Goal: Register for event/course

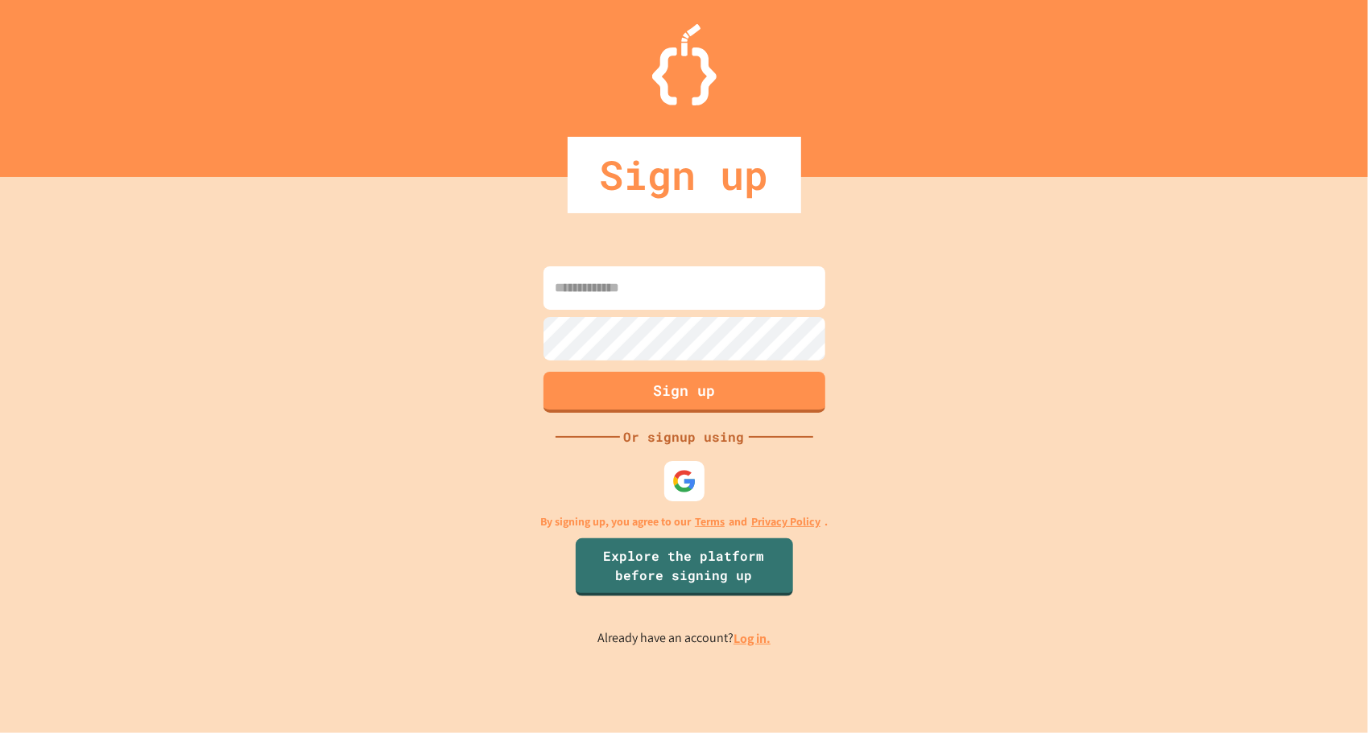
click at [625, 295] on input at bounding box center [684, 287] width 282 height 43
type input "**********"
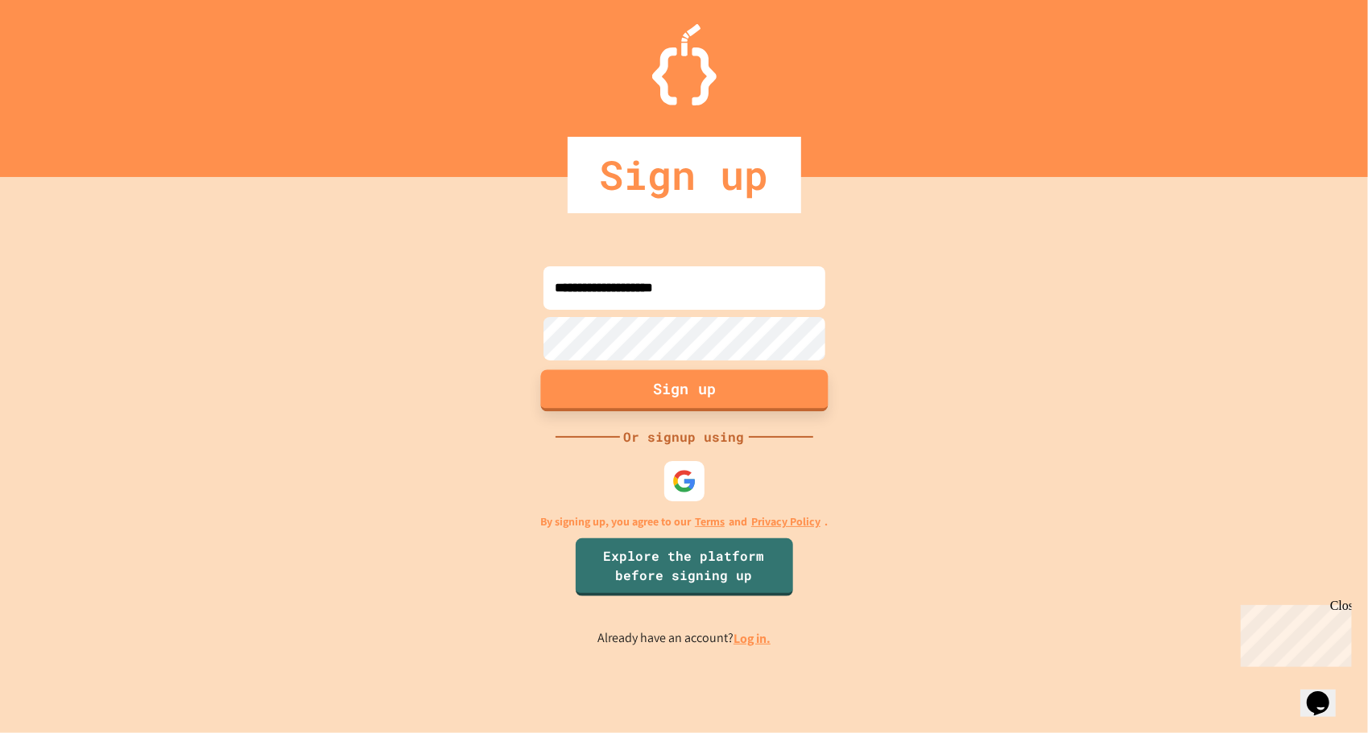
click at [780, 409] on button "Sign up" at bounding box center [683, 391] width 287 height 42
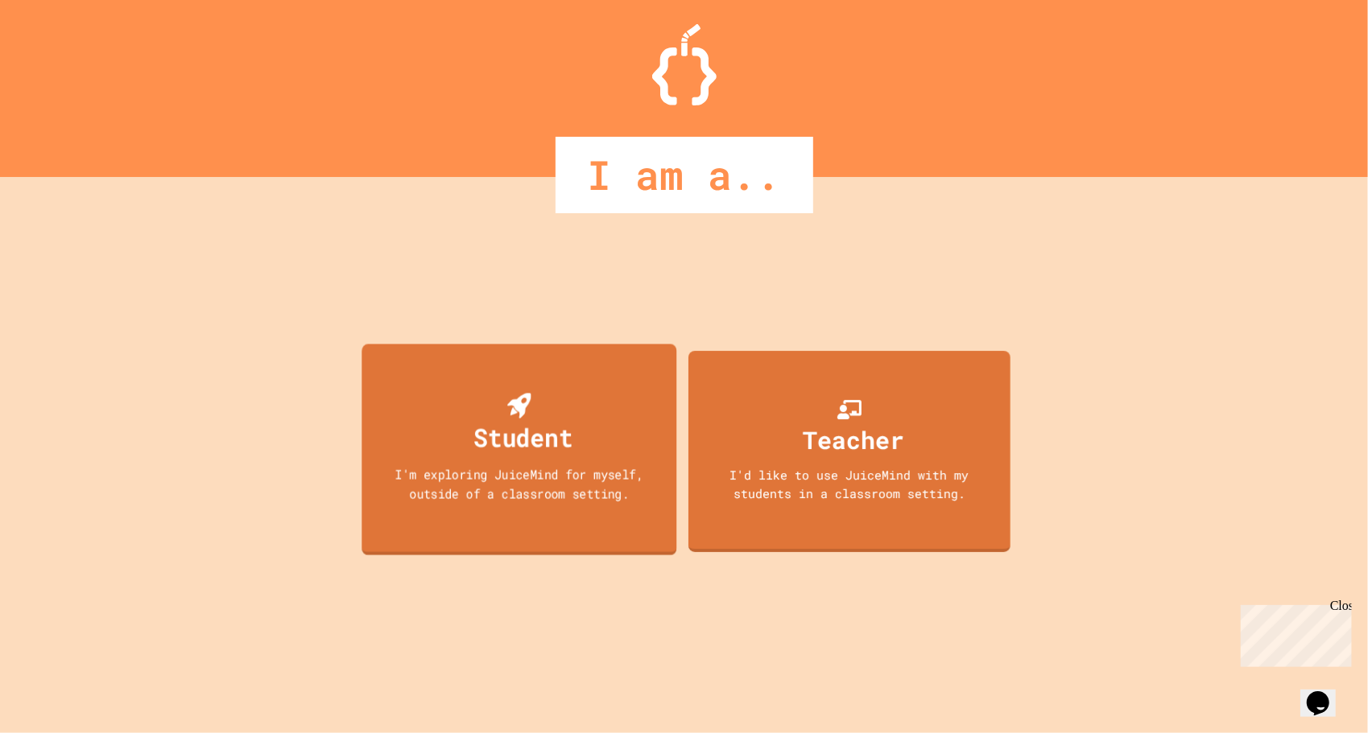
click at [576, 456] on div "Student I'm exploring JuiceMind for myself, outside of a classroom setting." at bounding box center [518, 450] width 315 height 212
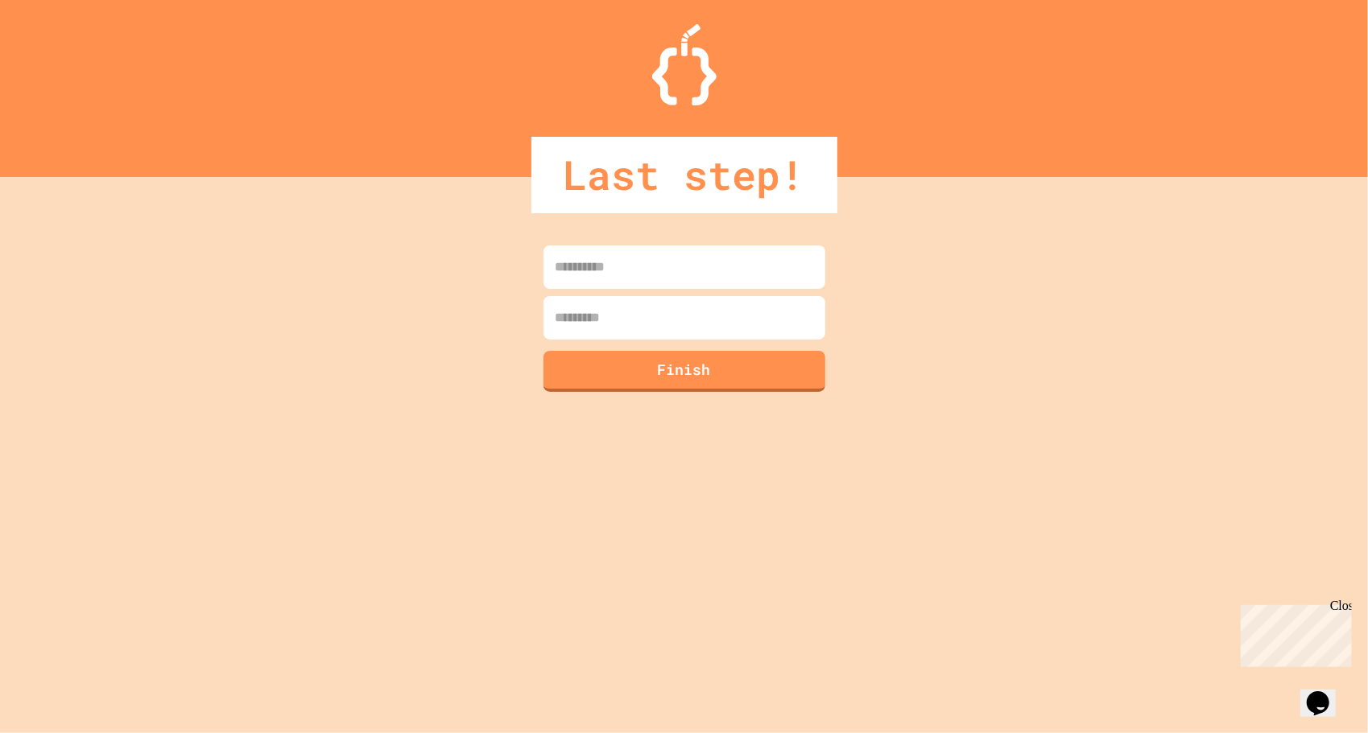
click at [593, 274] on input at bounding box center [684, 267] width 282 height 43
type input "*****"
click at [597, 318] on input at bounding box center [684, 317] width 282 height 43
type input "*****"
click at [609, 363] on button "Finish" at bounding box center [683, 370] width 287 height 42
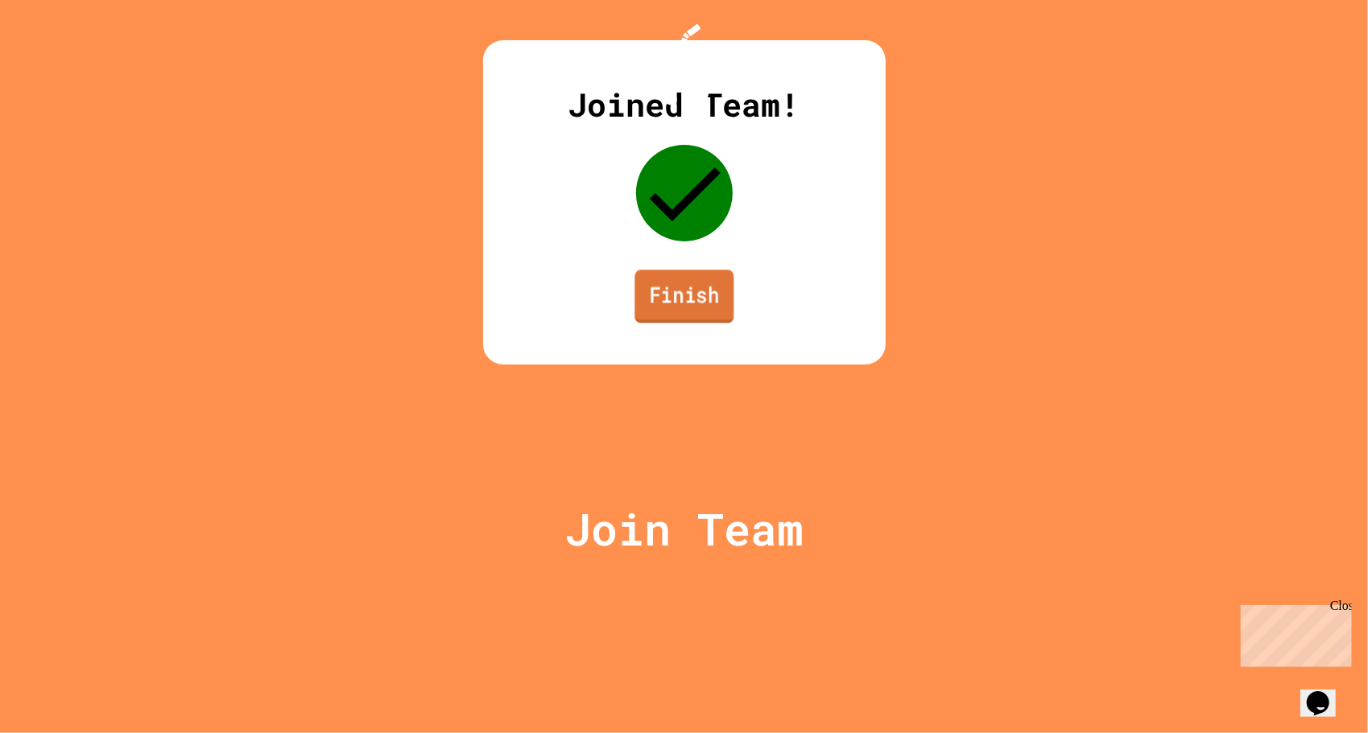
click at [689, 323] on link "Finish" at bounding box center [683, 296] width 99 height 53
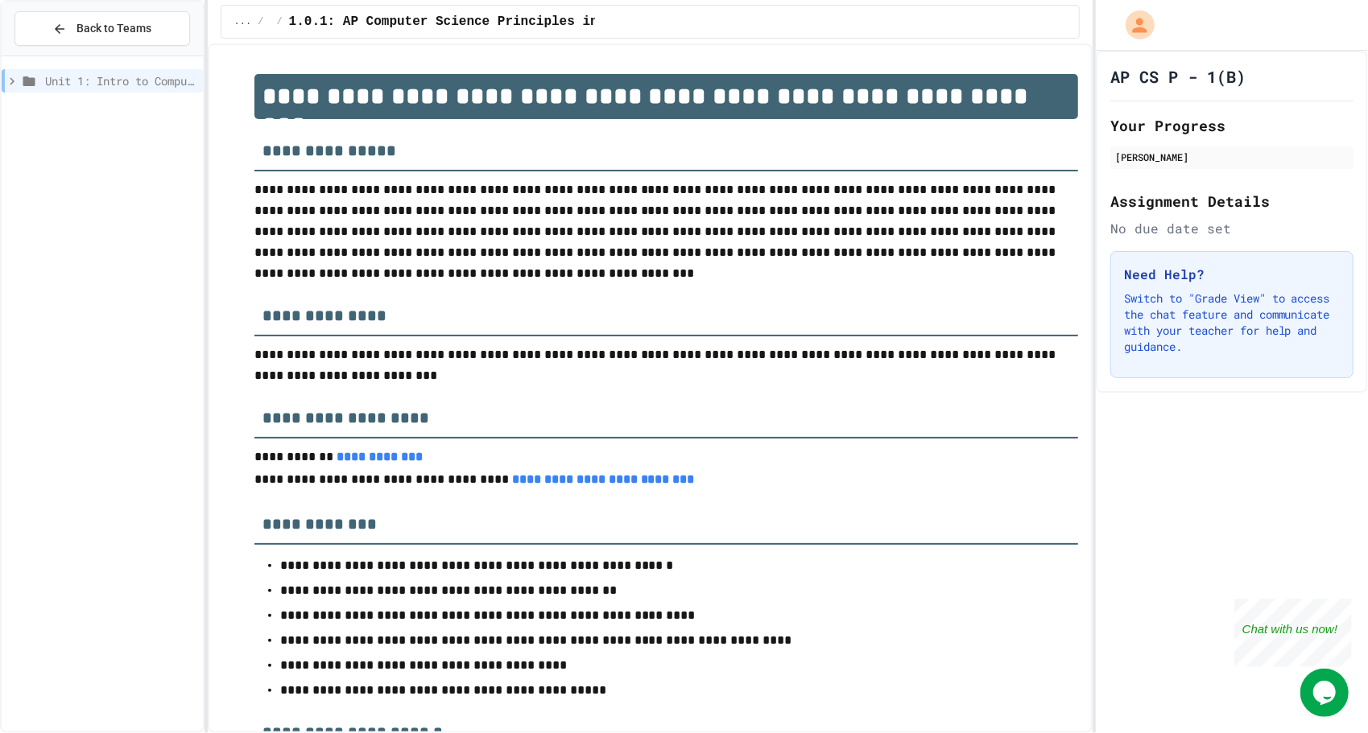
click at [564, 485] on link "**********" at bounding box center [603, 479] width 183 height 12
click at [14, 81] on icon at bounding box center [12, 81] width 14 height 14
click at [81, 135] on span "1.1: Welcome to Computer Science" at bounding box center [124, 138] width 145 height 17
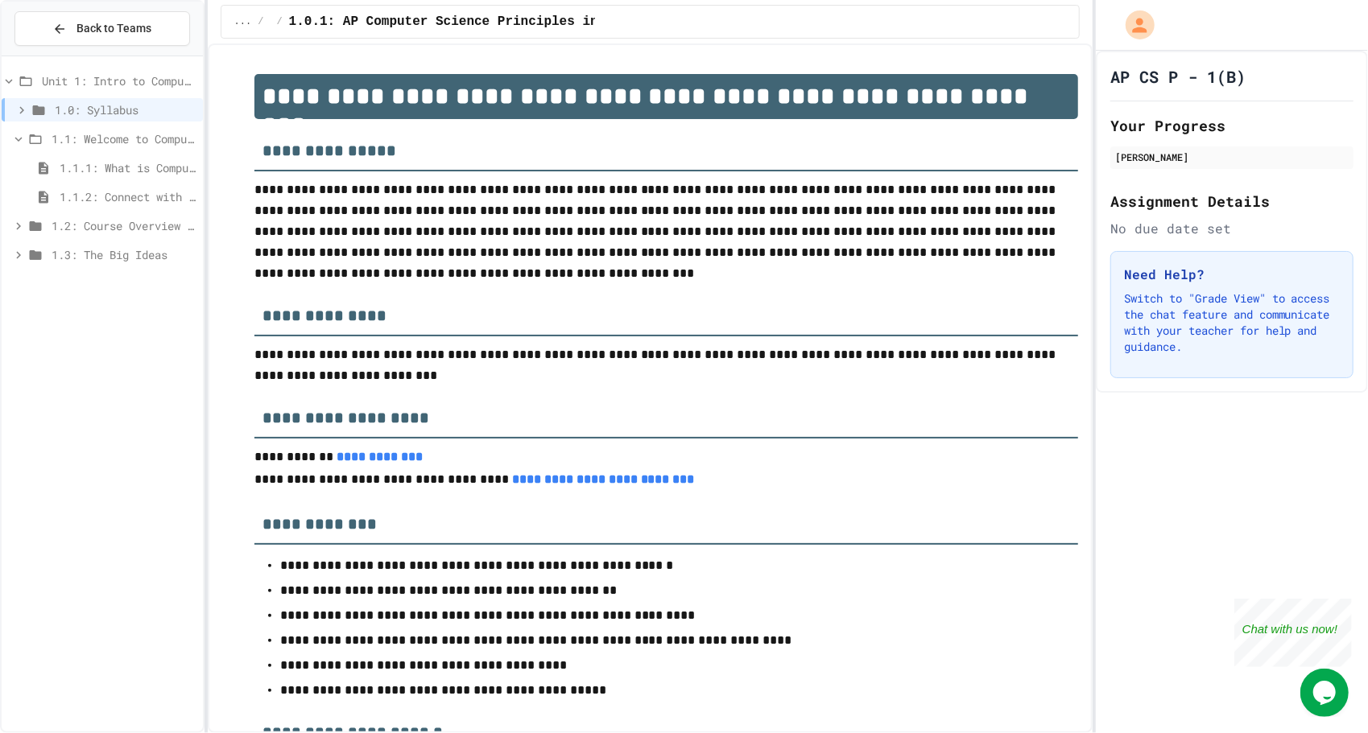
click at [105, 171] on span "1.1.1: What is Computer Science?" at bounding box center [128, 167] width 137 height 17
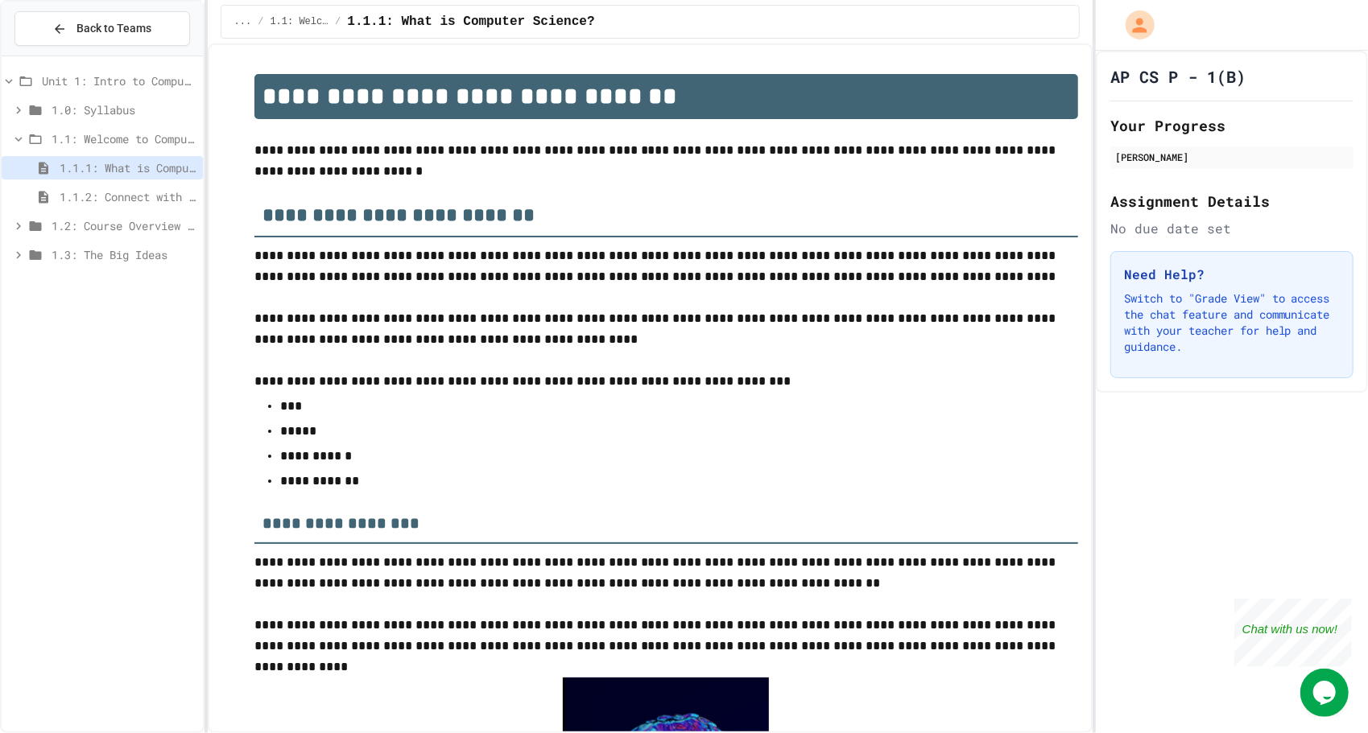
scroll to position [2256, 0]
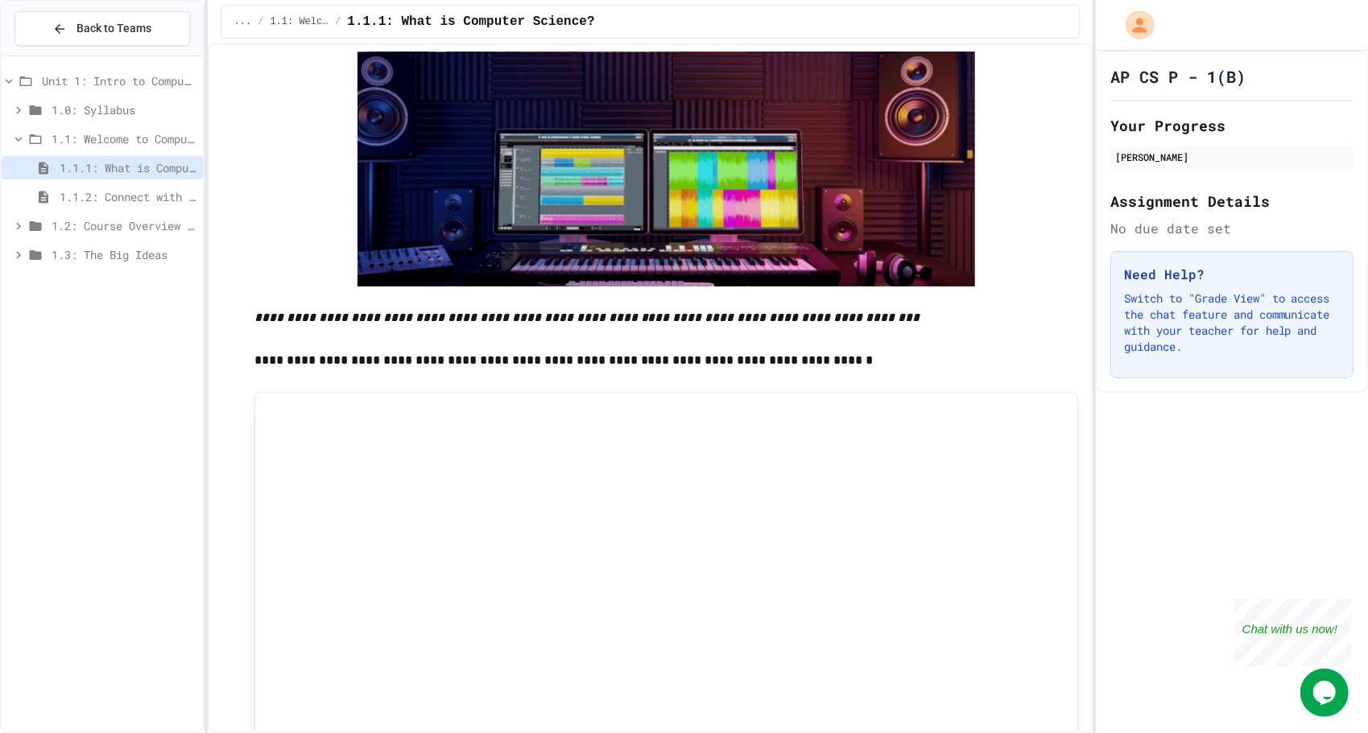
click at [81, 139] on span "1.1: Welcome to Computer Science" at bounding box center [124, 138] width 145 height 17
click at [81, 139] on span "1.1: Welcome to Computer Science" at bounding box center [126, 138] width 142 height 17
click at [122, 196] on span "1.1.2: Connect with Your World" at bounding box center [128, 196] width 137 height 17
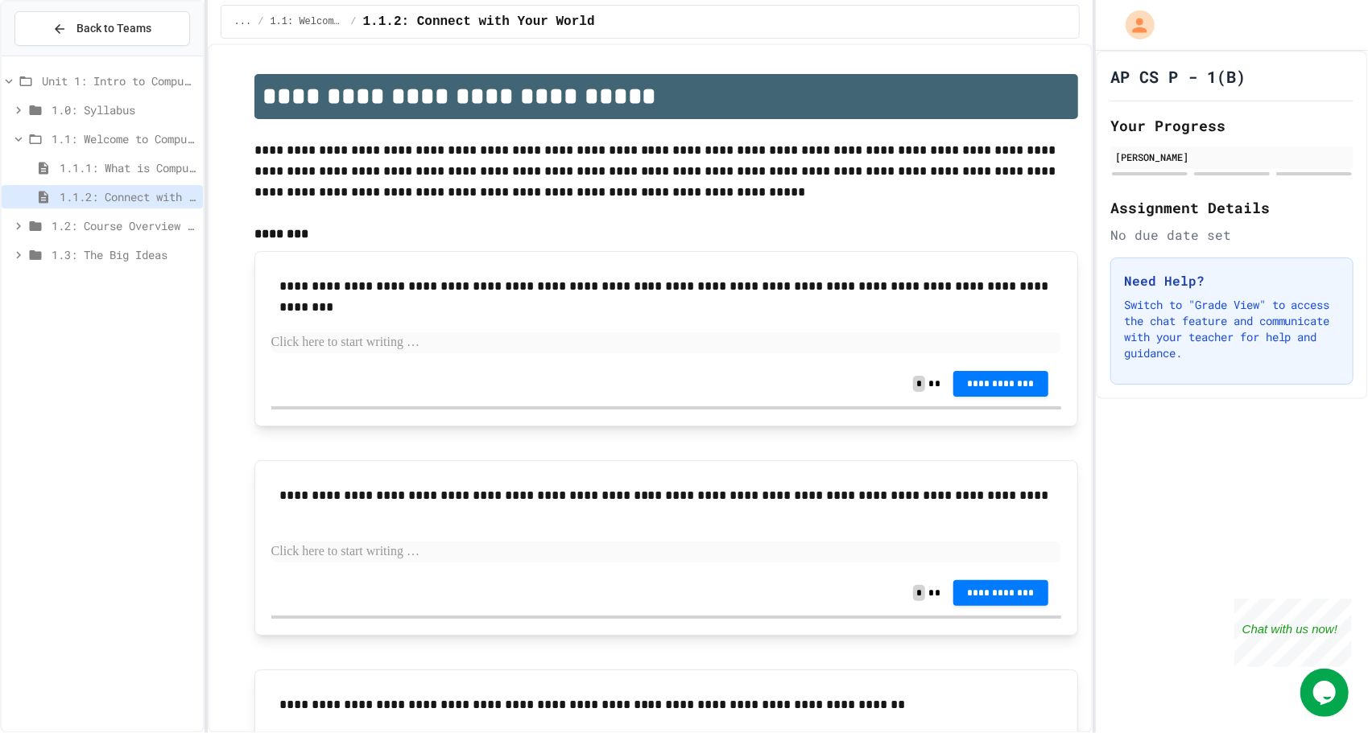
click at [28, 105] on icon at bounding box center [35, 110] width 19 height 14
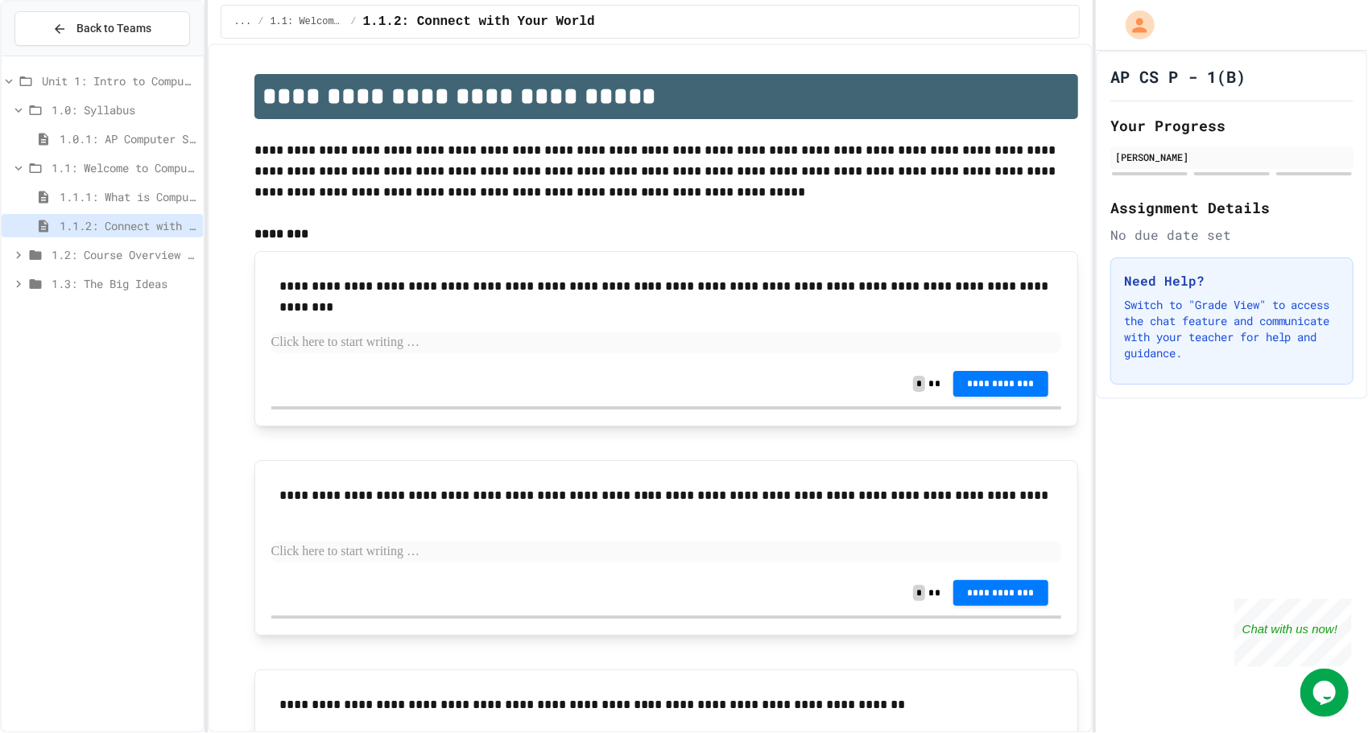
click at [125, 186] on div "1.1.1: What is Computer Science?" at bounding box center [102, 196] width 201 height 23
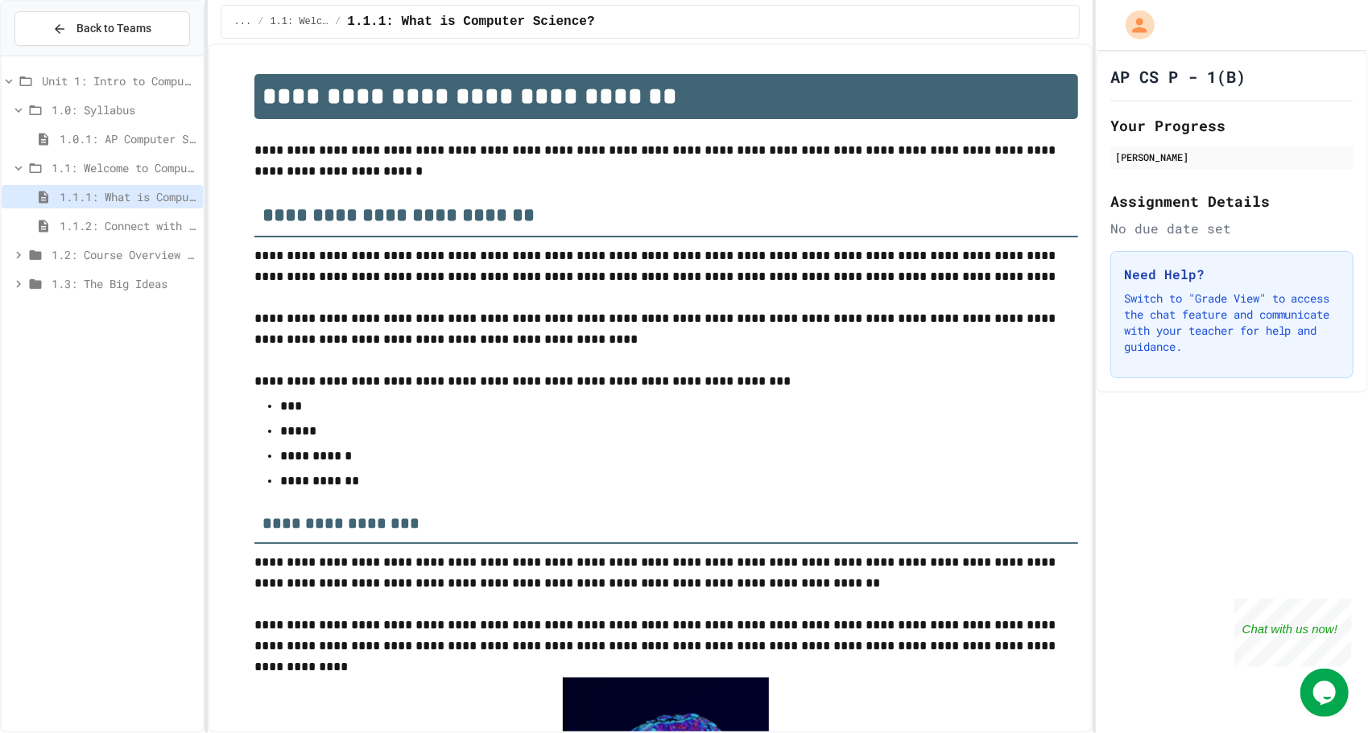
scroll to position [2488, 0]
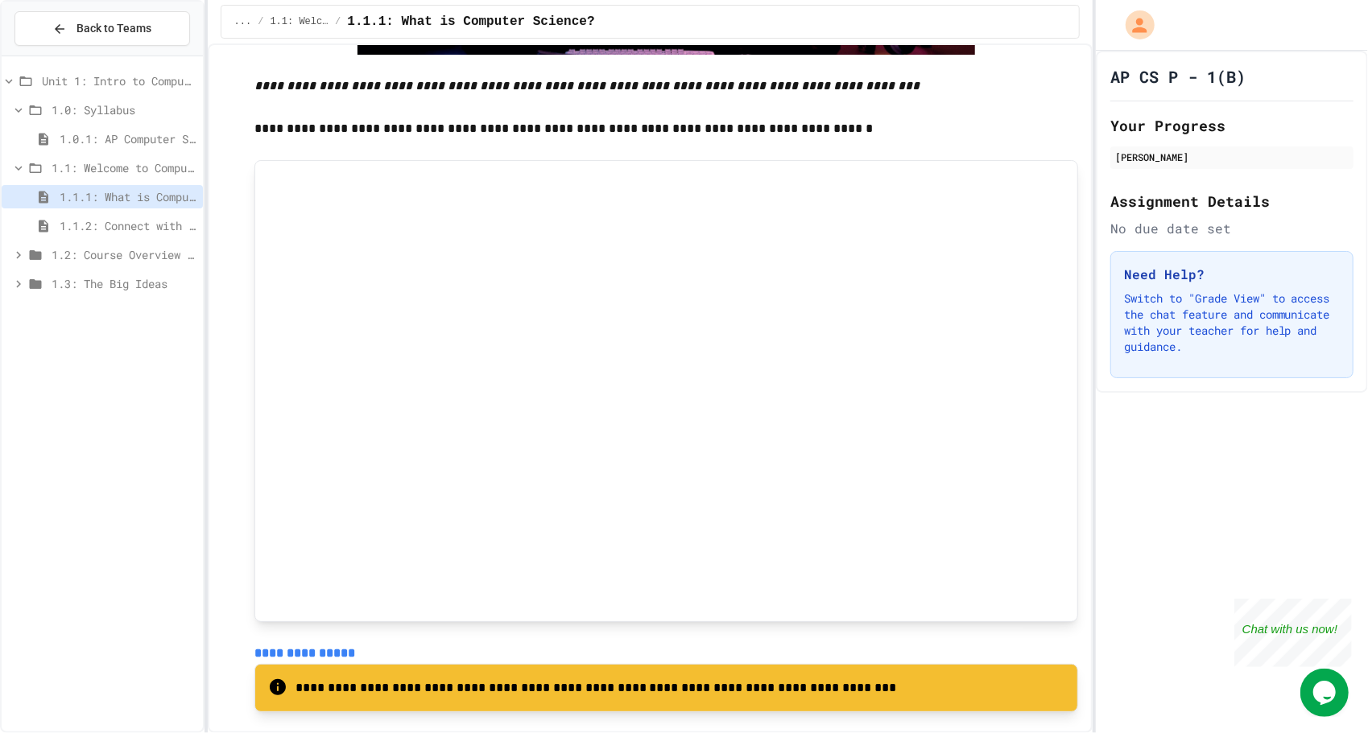
click at [138, 221] on span "1.1.2: Connect with Your World" at bounding box center [128, 225] width 137 height 17
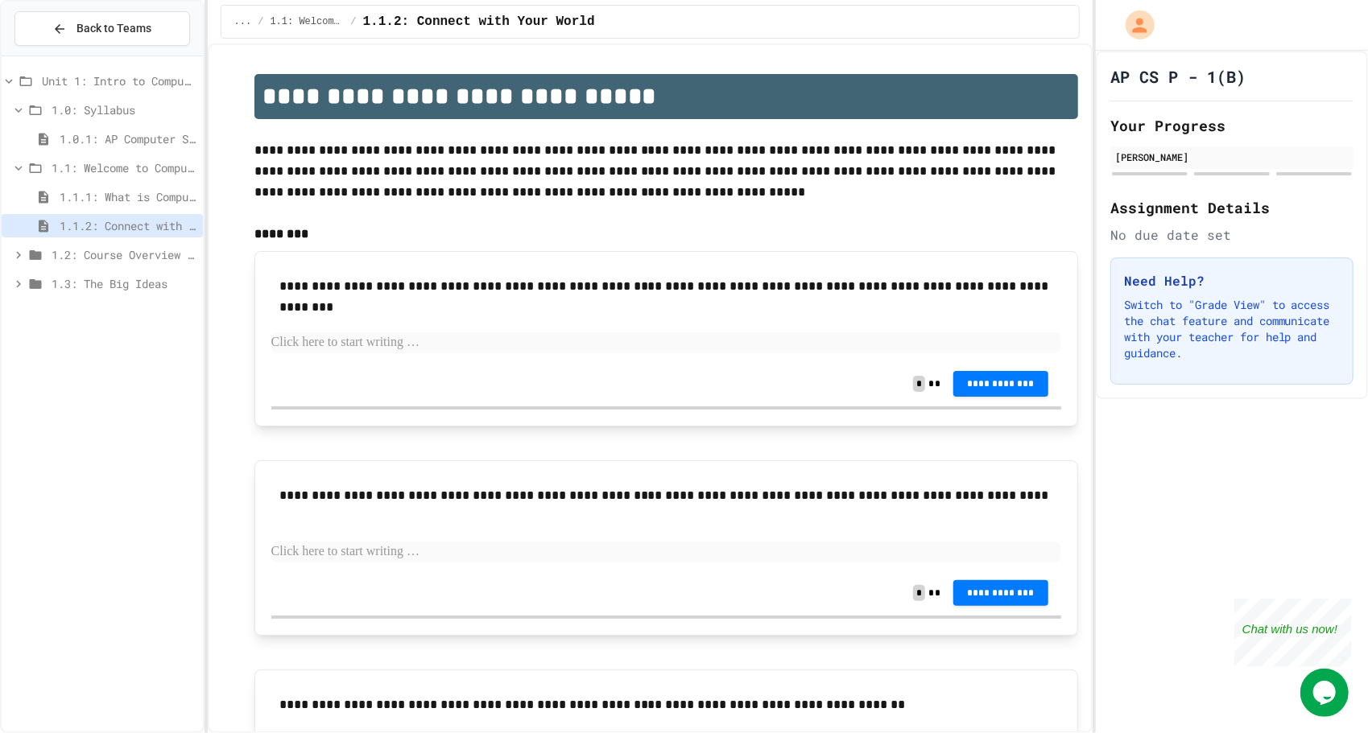
click at [19, 250] on icon at bounding box center [18, 255] width 14 height 14
click at [115, 291] on div "1.2.1: Course Overview" at bounding box center [102, 283] width 201 height 23
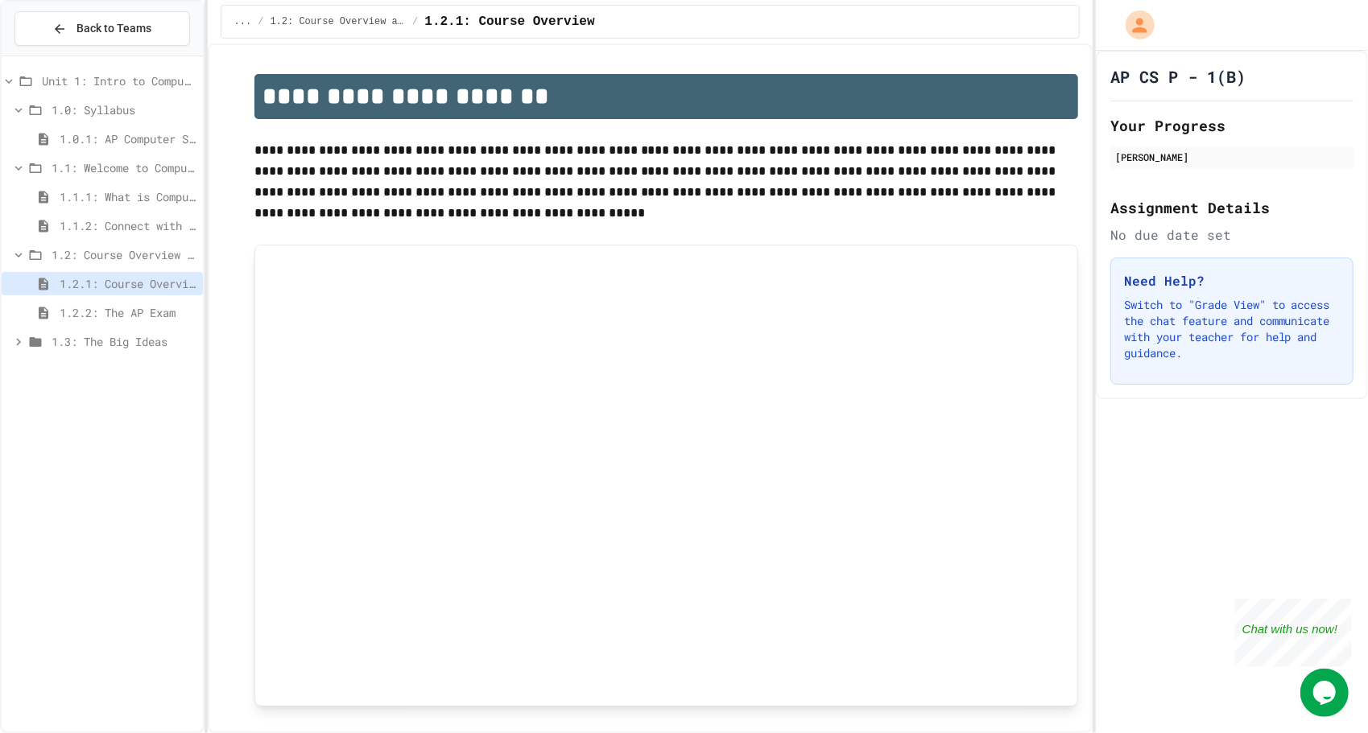
click at [129, 306] on span "1.2.2: The AP Exam" at bounding box center [128, 312] width 137 height 17
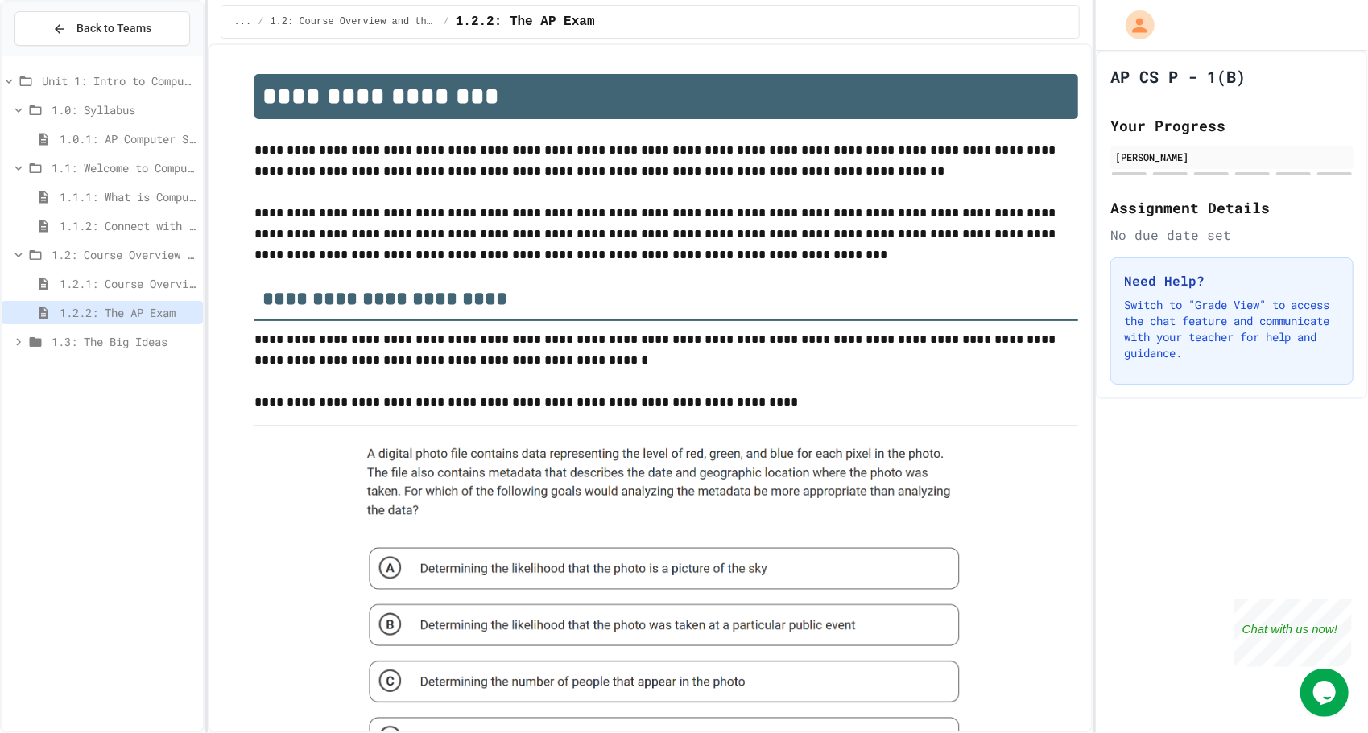
click at [16, 341] on icon at bounding box center [18, 342] width 14 height 14
click at [79, 372] on span "1.3.1: Big Idea 1 - Creative Development" at bounding box center [128, 370] width 137 height 17
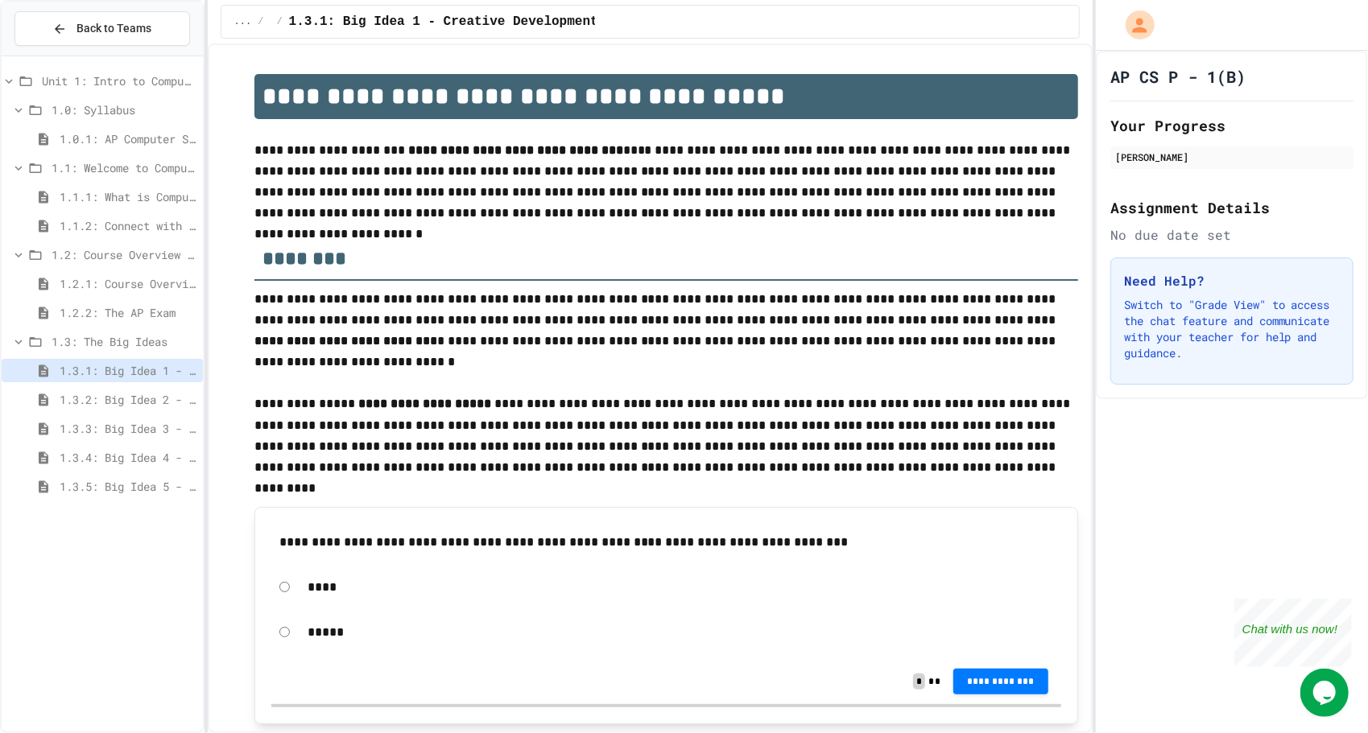
click at [92, 401] on span "1.3.2: Big Idea 2 - Data" at bounding box center [128, 399] width 137 height 17
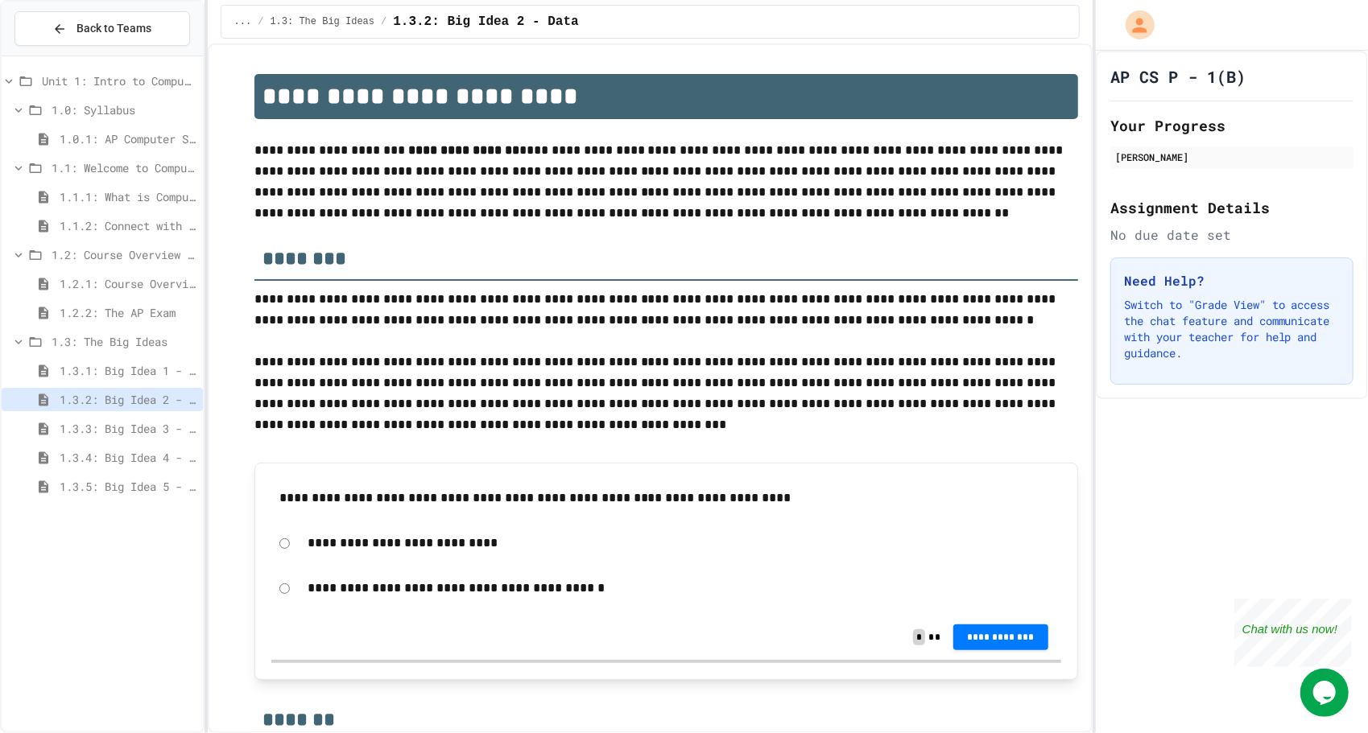
click at [99, 431] on span "1.3.3: Big Idea 3 - Algorithms and Programming" at bounding box center [128, 428] width 137 height 17
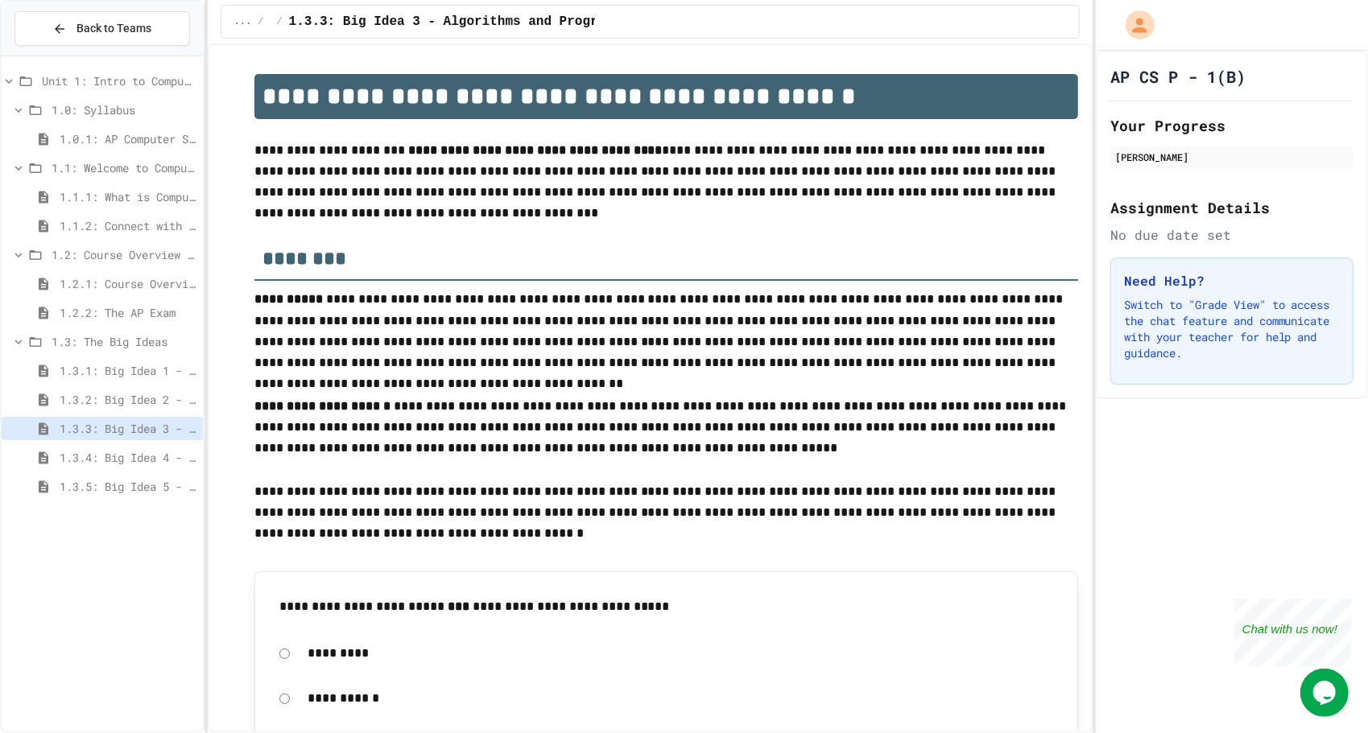
click at [103, 451] on span "1.3.4: Big Idea 4 - Computing Systems and Networks" at bounding box center [128, 457] width 137 height 17
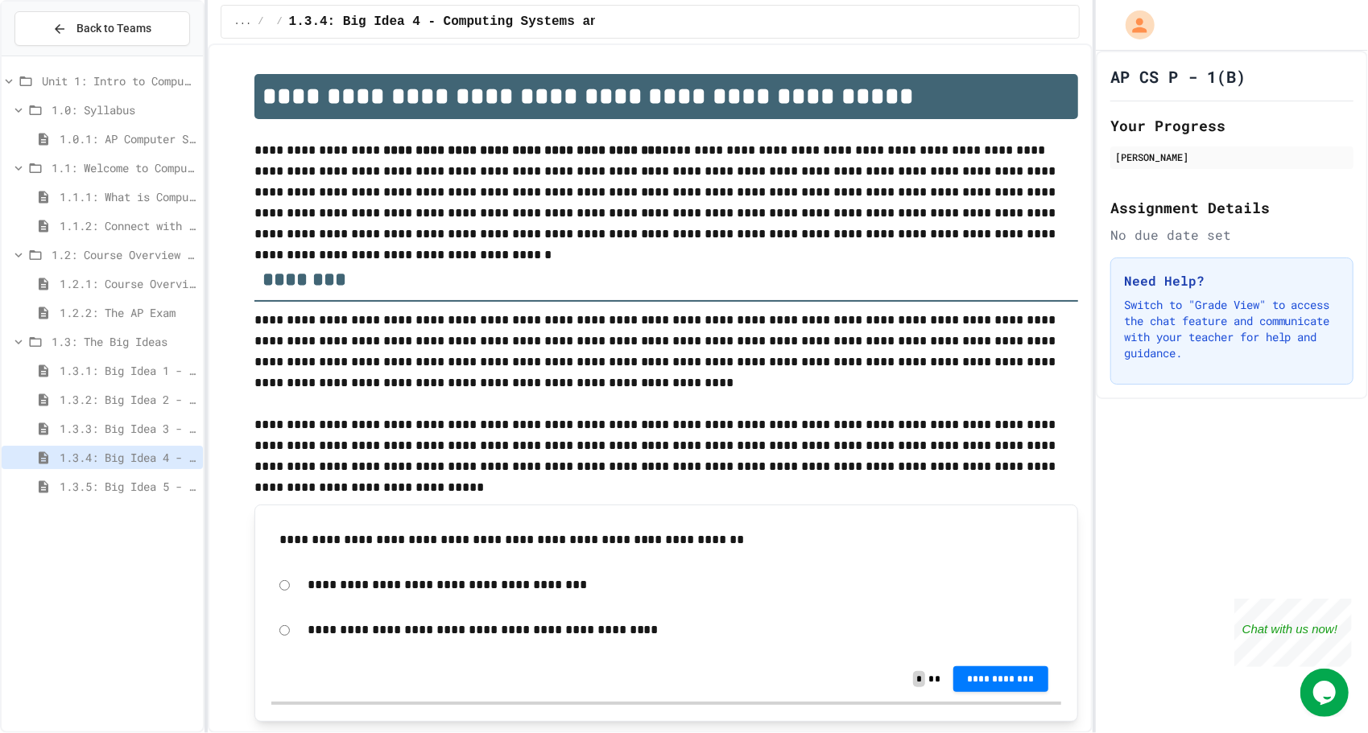
click at [114, 489] on span "1.3.5: Big Idea 5 - Impact of Computing" at bounding box center [128, 486] width 137 height 17
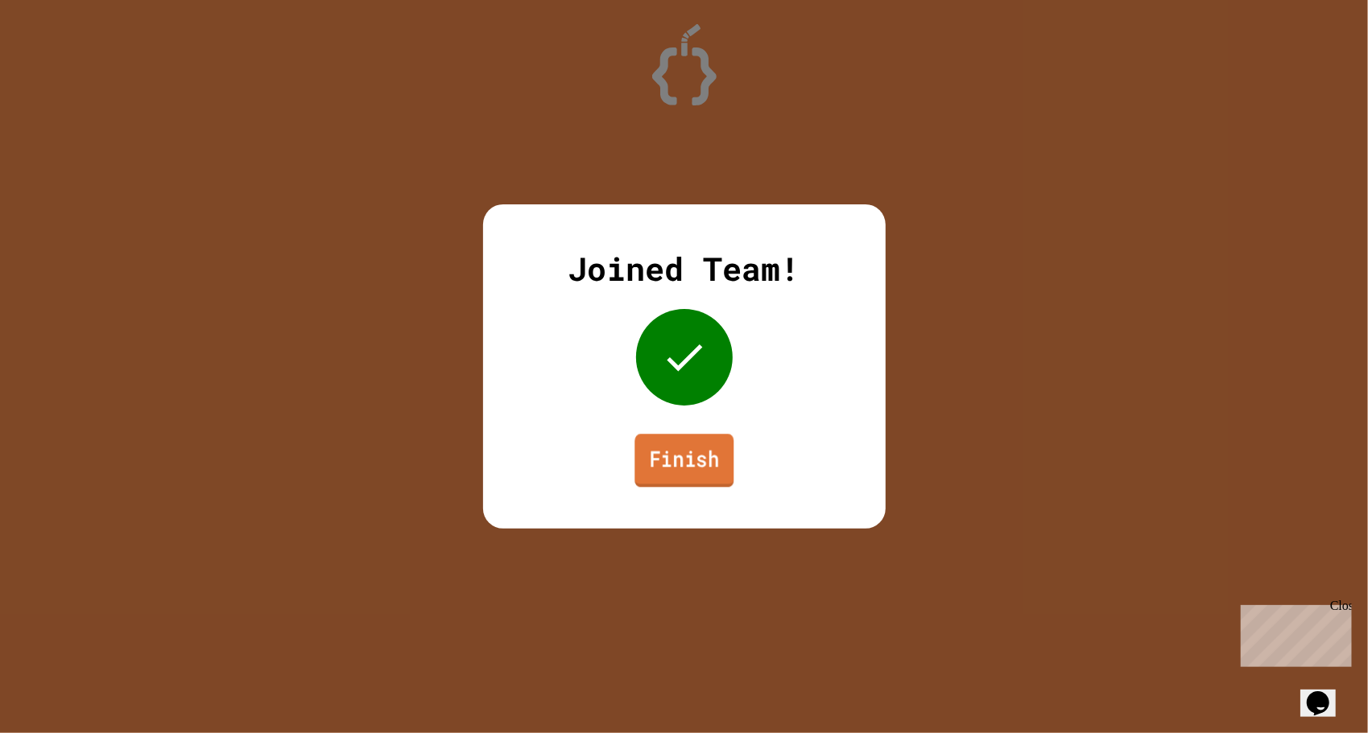
click at [672, 459] on link "Finish" at bounding box center [683, 460] width 99 height 53
